Goal: Check status: Check status

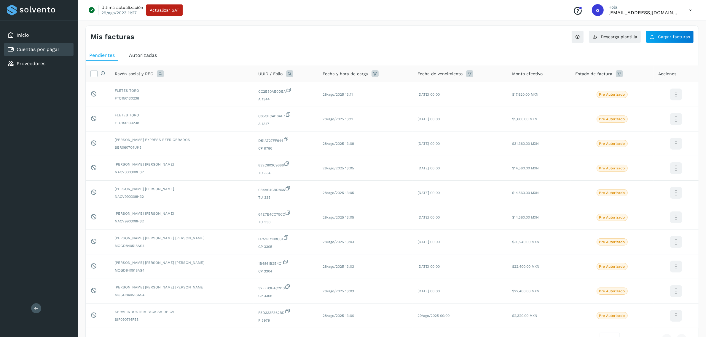
click at [60, 51] on div "Cuentas por pagar" at bounding box center [38, 49] width 69 height 13
click at [63, 65] on div "Proveedores" at bounding box center [38, 63] width 69 height 13
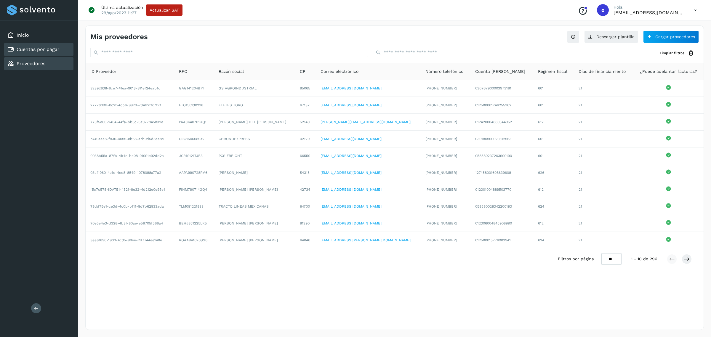
click at [59, 50] on link "Cuentas por pagar" at bounding box center [38, 50] width 43 height 6
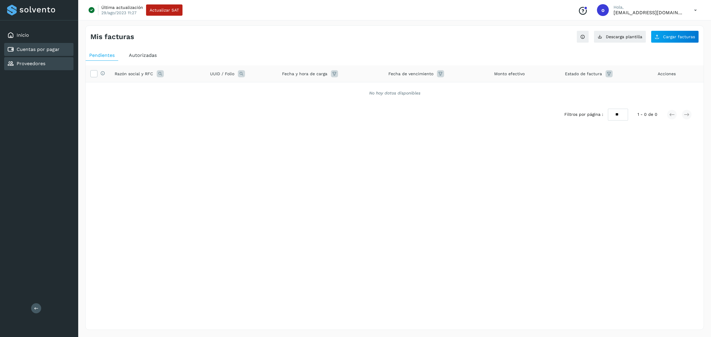
click at [61, 59] on div "Proveedores" at bounding box center [38, 63] width 69 height 13
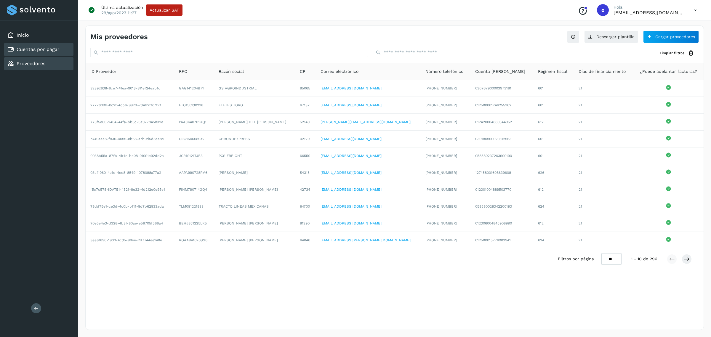
click at [55, 48] on link "Cuentas por pagar" at bounding box center [38, 50] width 43 height 6
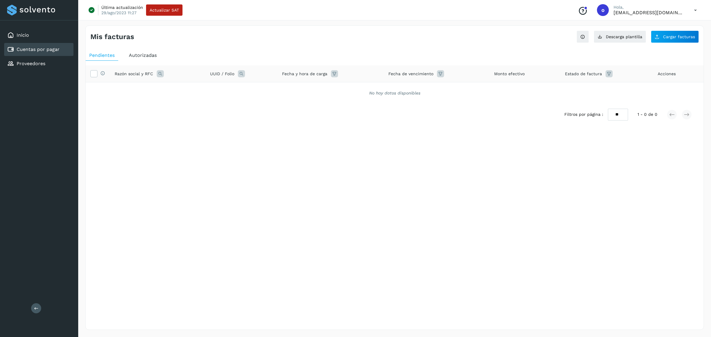
click at [156, 54] on span "Autorizadas" at bounding box center [143, 55] width 28 height 6
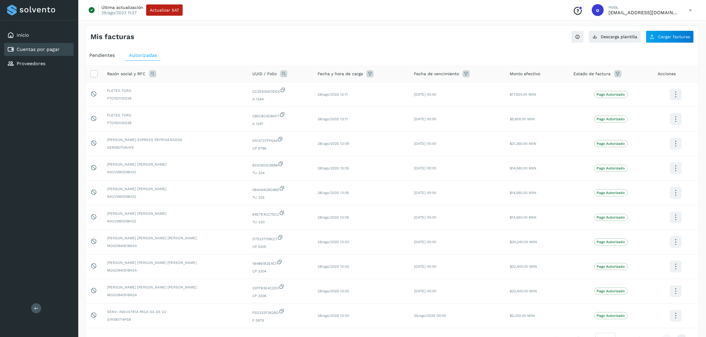
click at [156, 74] on div "Razón social y RFC" at bounding box center [175, 73] width 136 height 7
click at [156, 75] on div "Razón social y RFC" at bounding box center [175, 73] width 136 height 7
click at [151, 75] on icon at bounding box center [152, 73] width 7 height 7
click at [180, 99] on input "text" at bounding box center [191, 98] width 73 height 9
type input "*********"
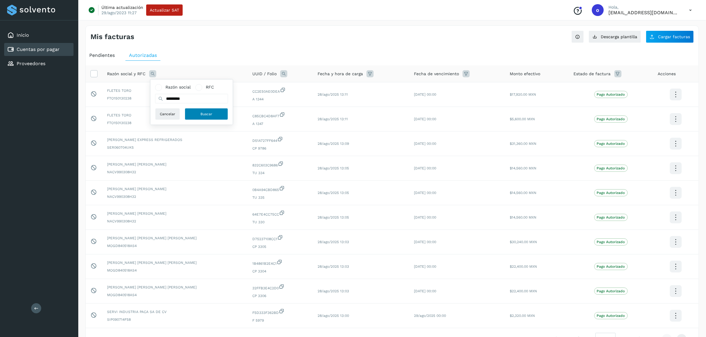
click at [199, 117] on button "Buscar" at bounding box center [206, 114] width 43 height 12
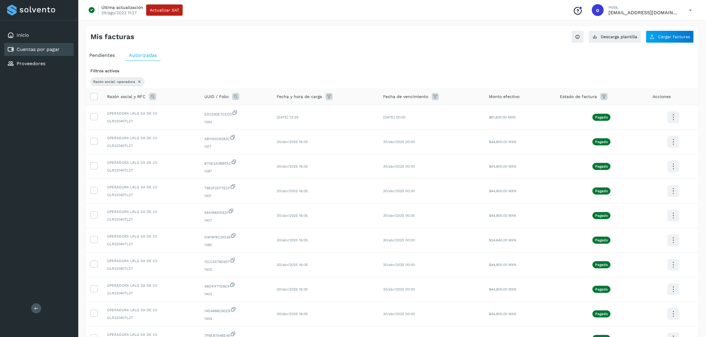
click at [435, 95] on icon at bounding box center [434, 96] width 7 height 7
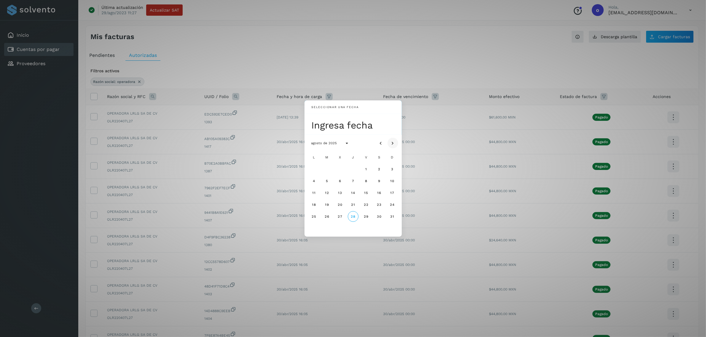
click at [391, 143] on icon "Mes siguiente" at bounding box center [393, 143] width 6 height 6
drag, startPoint x: 381, startPoint y: 143, endPoint x: 378, endPoint y: 147, distance: 5.3
click at [380, 143] on icon "Mes anterior" at bounding box center [381, 143] width 6 height 6
click at [366, 215] on span "29" at bounding box center [365, 217] width 5 height 4
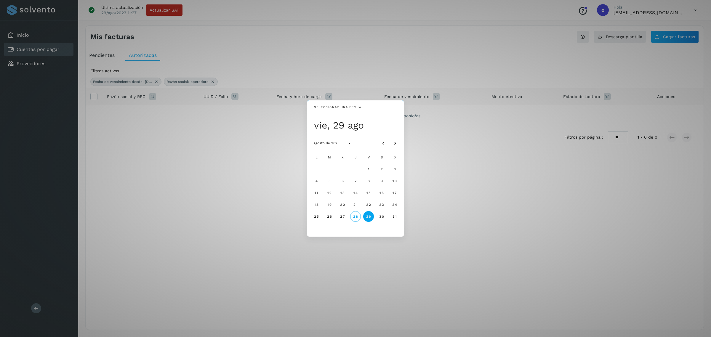
click at [461, 47] on div "Seleccionar una fecha vie, 29 ago agosto de 2025 L M X J V S D 1 2 3 4 5 6 7 8 …" at bounding box center [355, 168] width 711 height 337
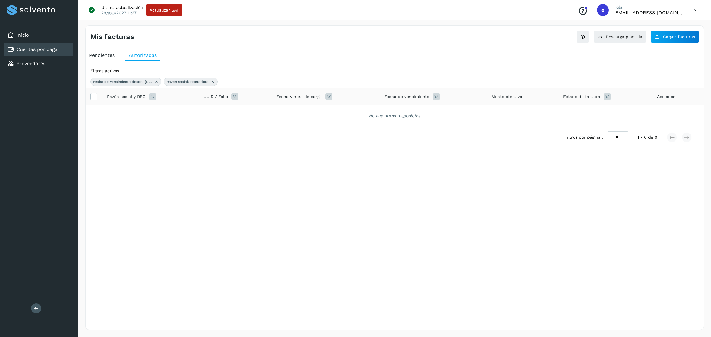
click at [158, 80] on icon at bounding box center [156, 81] width 5 height 5
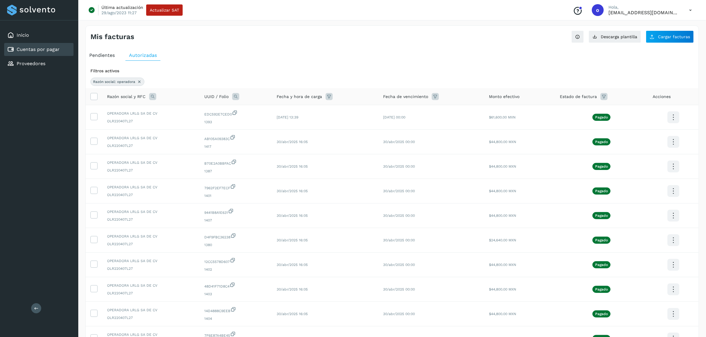
click at [603, 95] on icon at bounding box center [603, 96] width 7 height 7
click at [655, 113] on input "text" at bounding box center [637, 111] width 64 height 9
click at [651, 133] on div "Pago Autorizado" at bounding box center [646, 134] width 59 height 7
type input "**********"
click at [681, 117] on div at bounding box center [353, 168] width 706 height 337
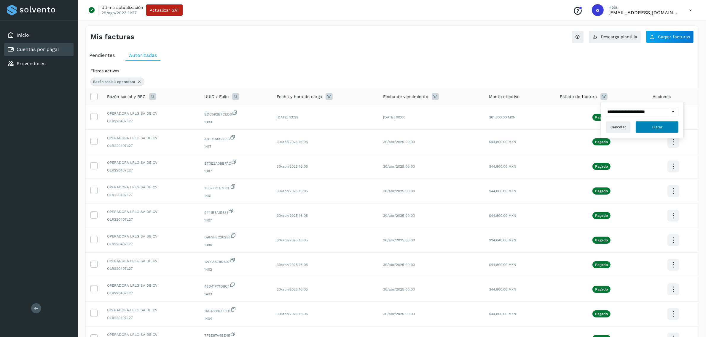
click at [663, 122] on button "Filtrar" at bounding box center [656, 127] width 43 height 12
